Goal: Task Accomplishment & Management: Use online tool/utility

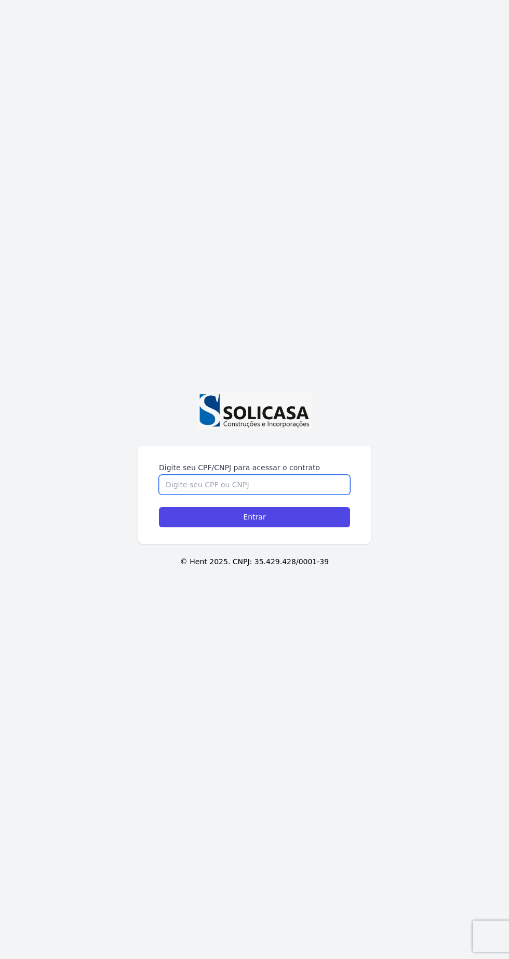
click at [242, 494] on input "Digite seu CPF/CNPJ para acessar o contrato" at bounding box center [254, 485] width 191 height 20
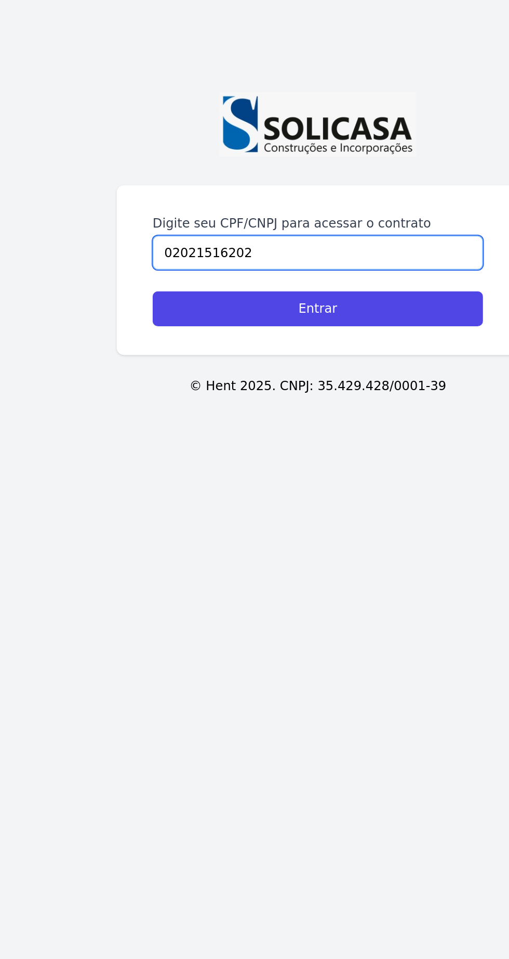
type input "02021516202"
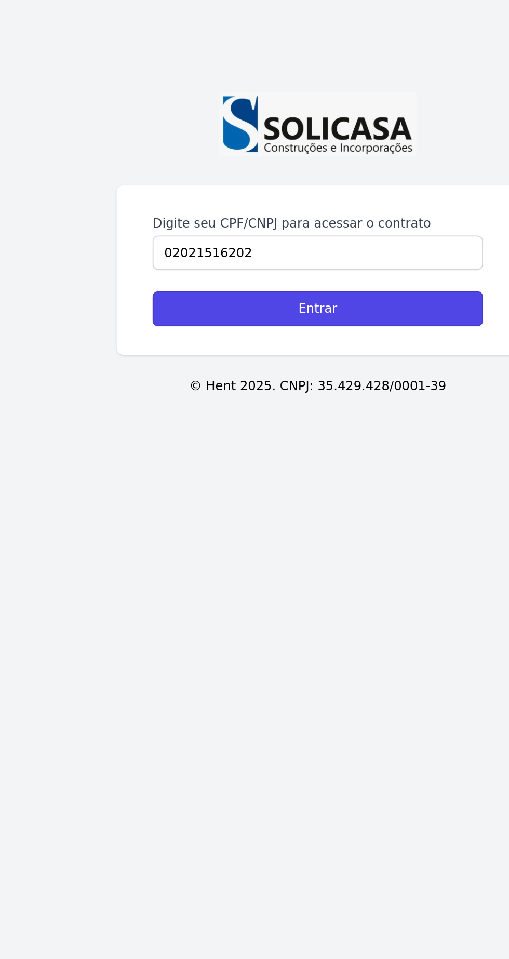
click at [292, 527] on input "Entrar" at bounding box center [254, 517] width 191 height 20
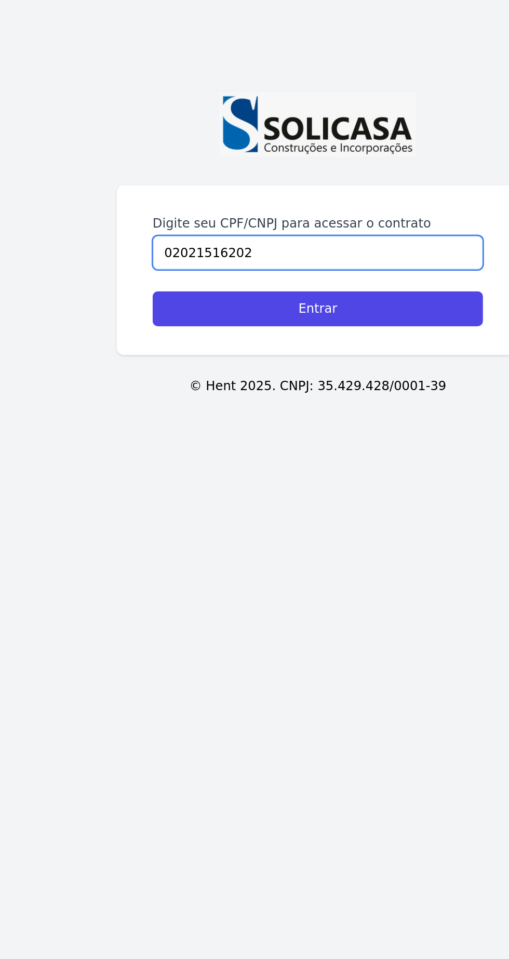
click at [235, 494] on input "02021516202" at bounding box center [254, 485] width 191 height 20
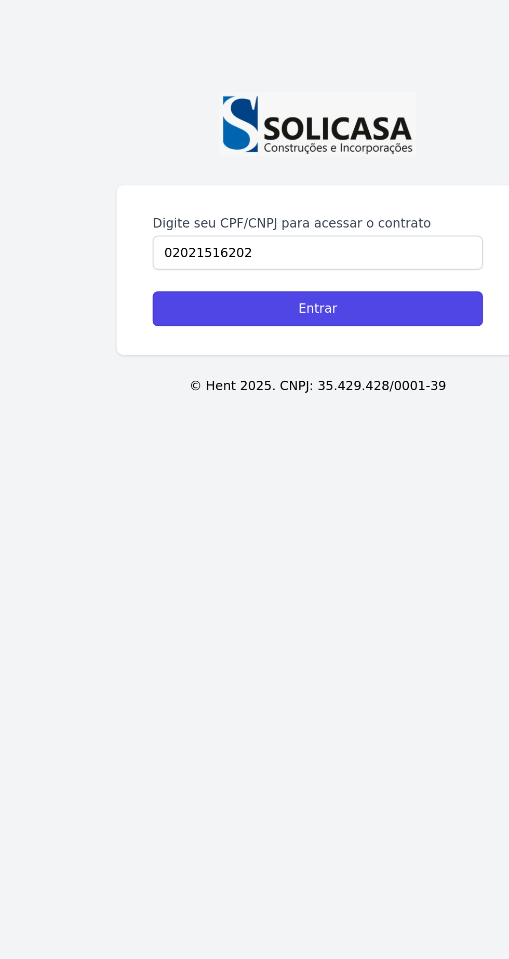
click at [277, 527] on input "Entrar" at bounding box center [254, 517] width 191 height 20
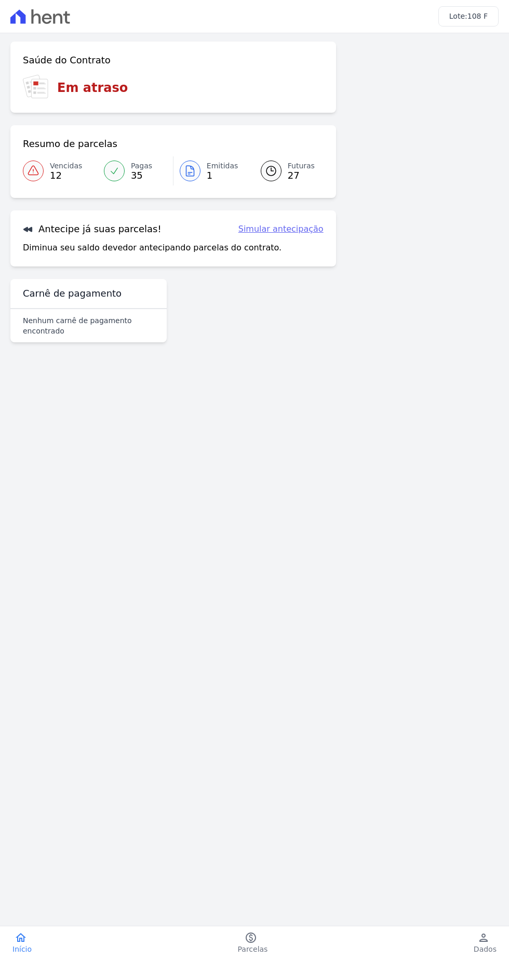
click at [75, 16] on div "Lote: 108 F" at bounding box center [254, 16] width 509 height 33
click at [488, 13] on div "Lote: 108 F" at bounding box center [468, 16] width 60 height 20
click at [493, 16] on div "Lote: 108 F" at bounding box center [468, 16] width 60 height 20
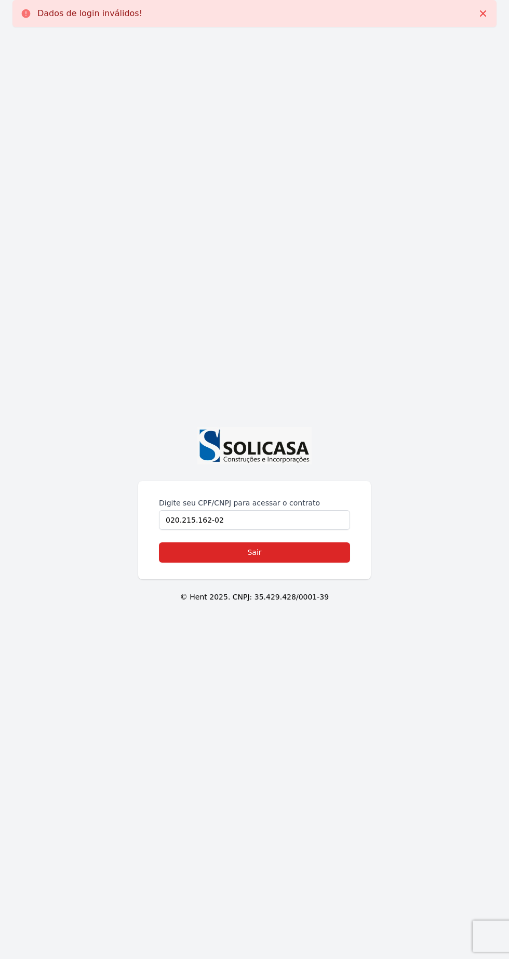
click at [233, 530] on div "Digite seu CPF/CNPJ para acessar o contrato 020.215.162-02" at bounding box center [254, 514] width 191 height 32
click at [304, 563] on link "Sair" at bounding box center [254, 552] width 191 height 20
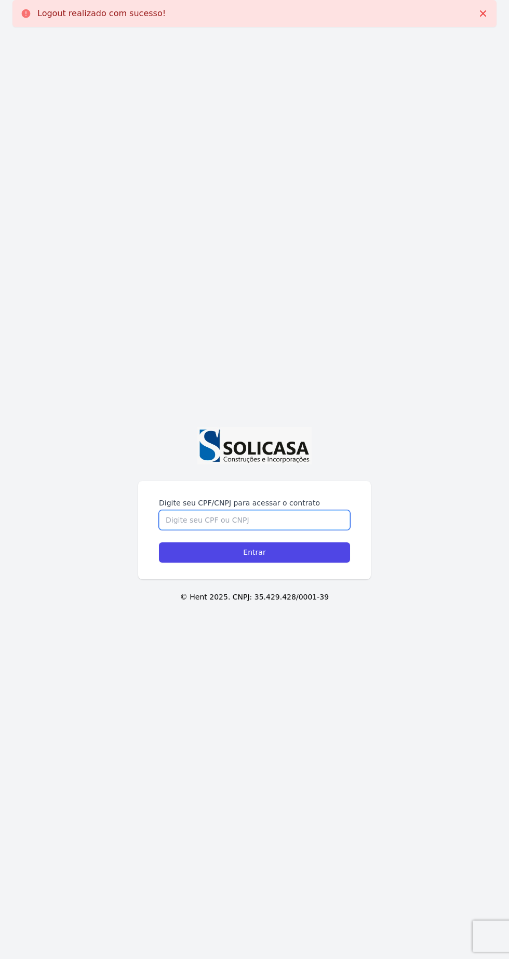
click at [260, 530] on input "Digite seu CPF/CNPJ para acessar o contrato" at bounding box center [254, 520] width 191 height 20
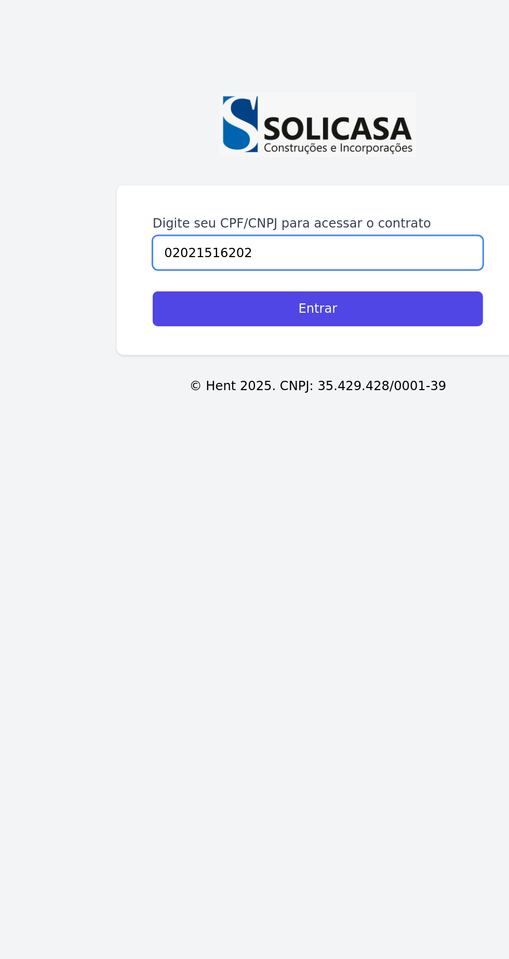
type input "02021516202"
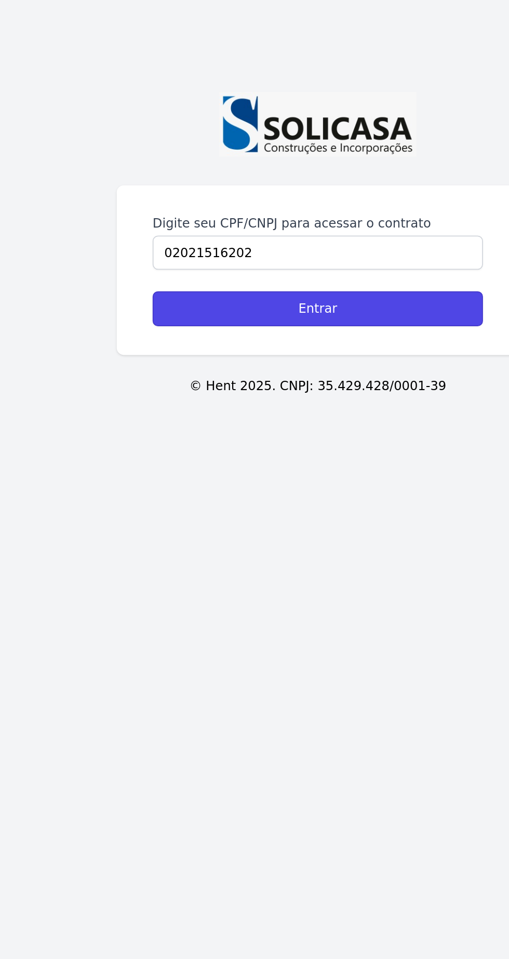
click at [300, 527] on input "Entrar" at bounding box center [254, 517] width 191 height 20
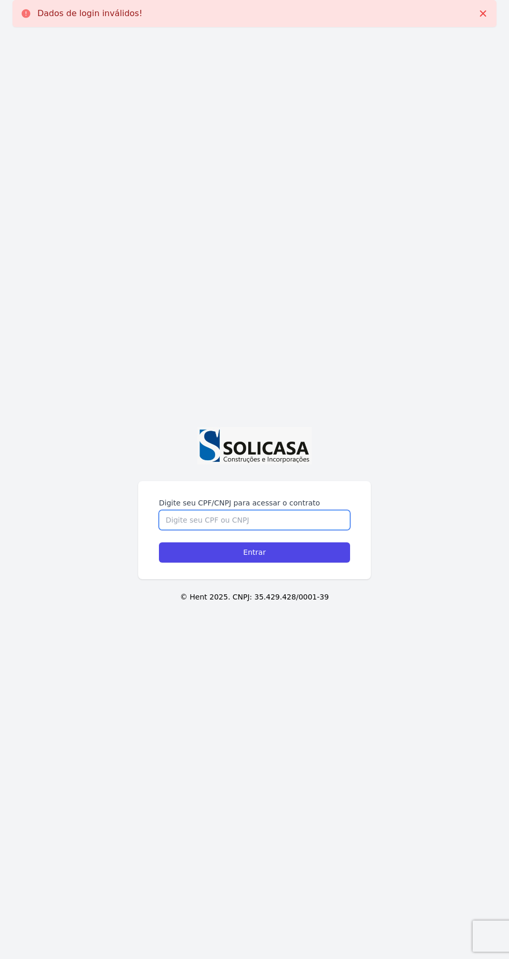
click at [247, 530] on input "Digite seu CPF/CNPJ para acessar o contrato" at bounding box center [254, 520] width 191 height 20
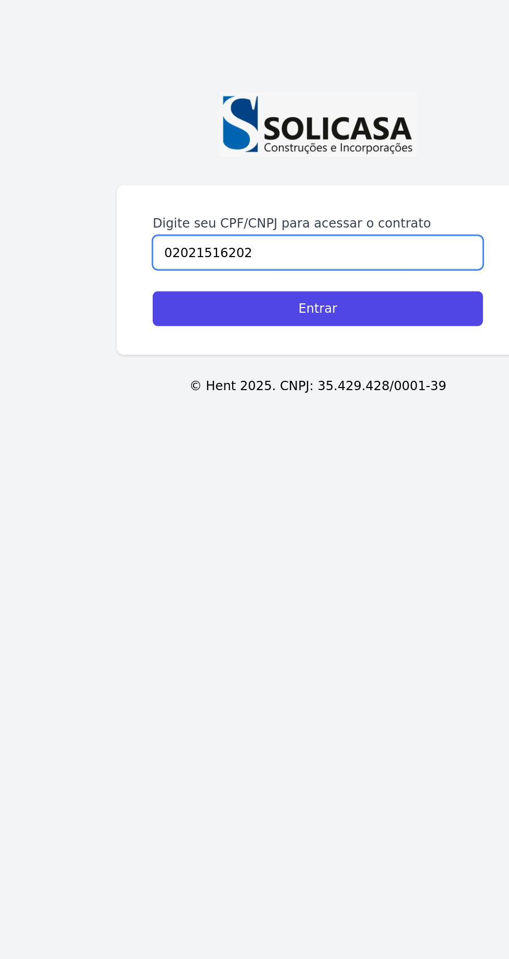
type input "02021516202"
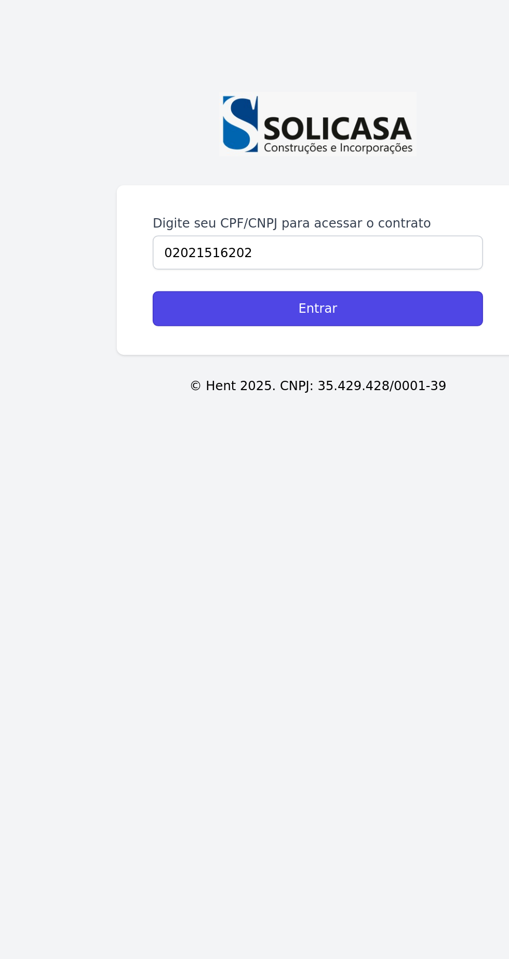
click at [295, 563] on input "Entrar" at bounding box center [254, 552] width 191 height 20
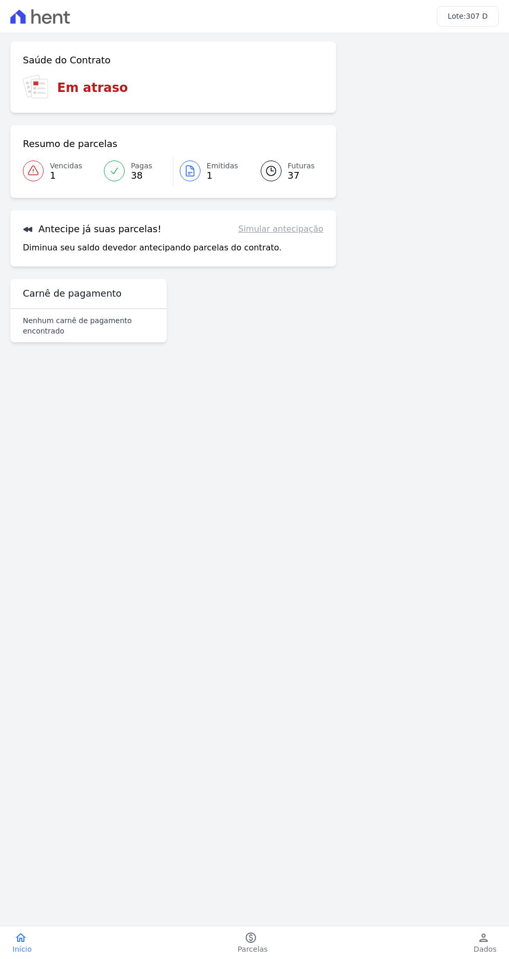
click at [33, 170] on icon at bounding box center [33, 170] width 10 height 9
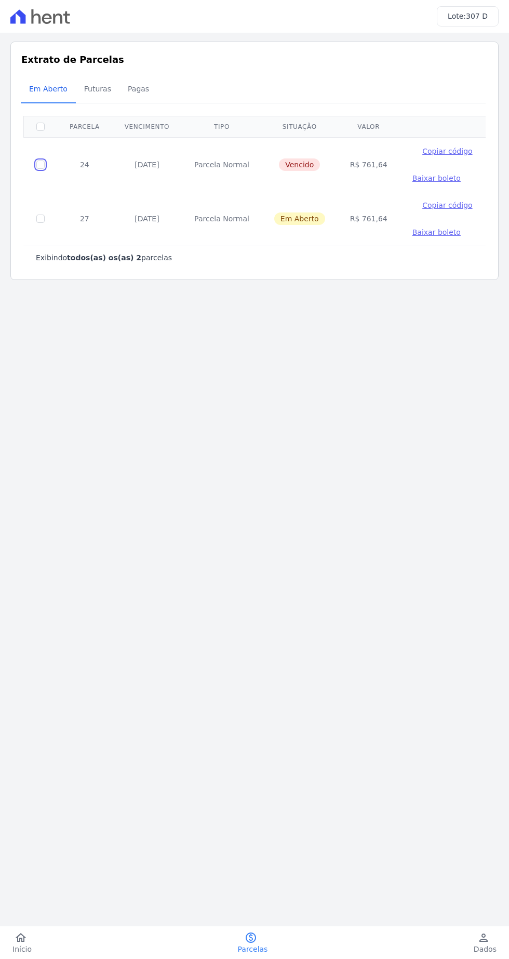
click at [40, 167] on input "checkbox" at bounding box center [40, 165] width 8 height 8
checkbox input "true"
click at [40, 129] on input "checkbox" at bounding box center [40, 127] width 8 height 8
checkbox input "false"
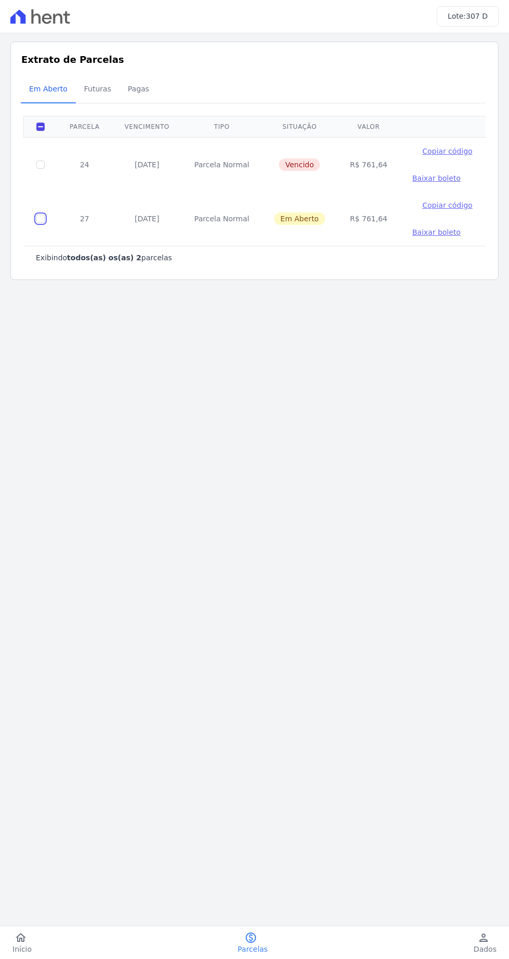
click at [41, 217] on input "checkbox" at bounding box center [40, 219] width 8 height 8
checkbox input "true"
click at [438, 208] on span "Copiar código" at bounding box center [447, 205] width 50 height 8
click at [40, 164] on input "checkbox" at bounding box center [40, 165] width 8 height 8
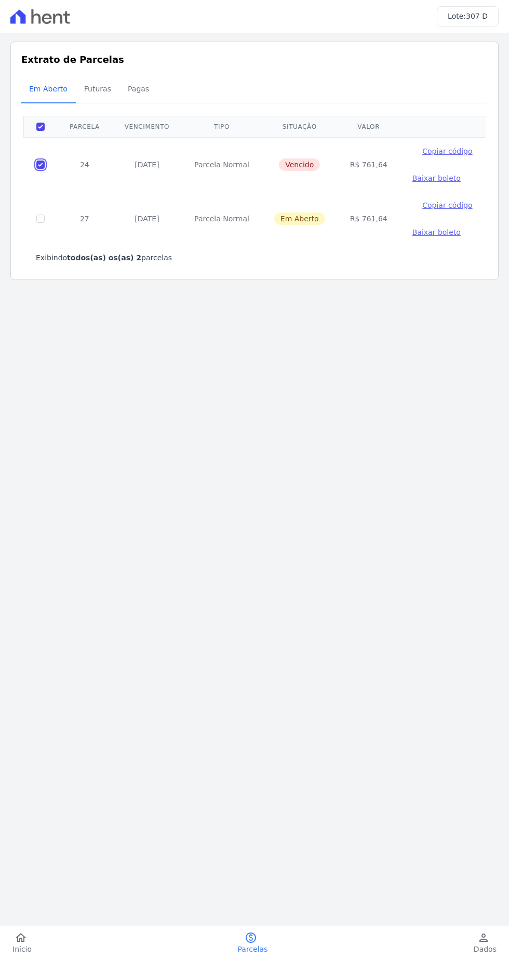
checkbox input "false"
click at [432, 204] on span "Copiar código" at bounding box center [447, 205] width 50 height 8
